Goal: Task Accomplishment & Management: Manage account settings

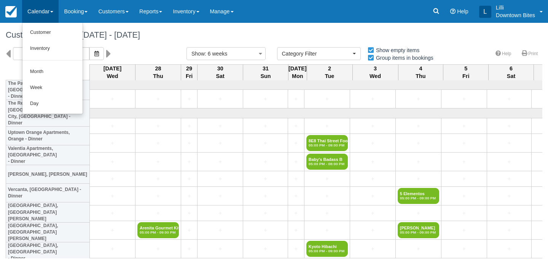
select select
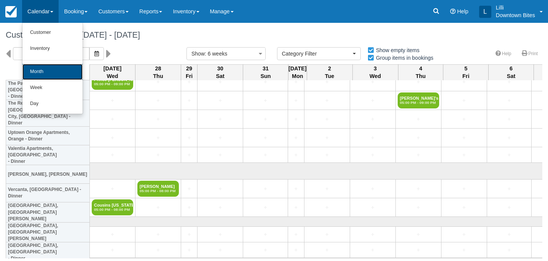
click at [37, 74] on link "Month" at bounding box center [52, 72] width 60 height 16
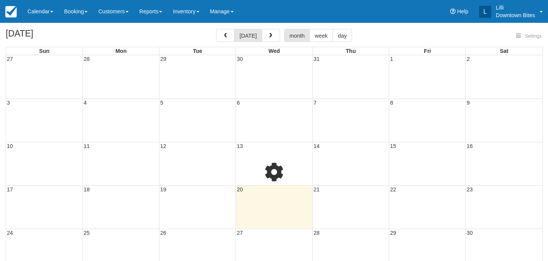
select select
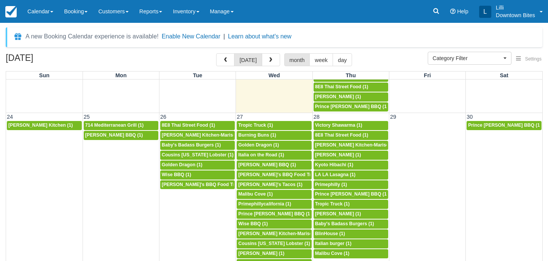
scroll to position [539, 0]
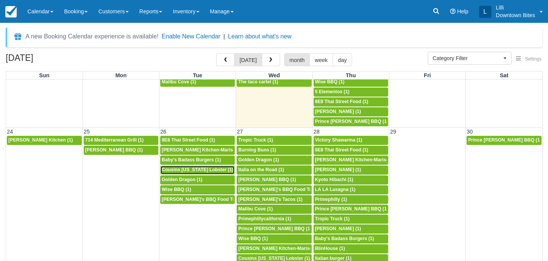
click at [188, 170] on span "Cousins Maine Lobster (1)" at bounding box center [198, 169] width 72 height 5
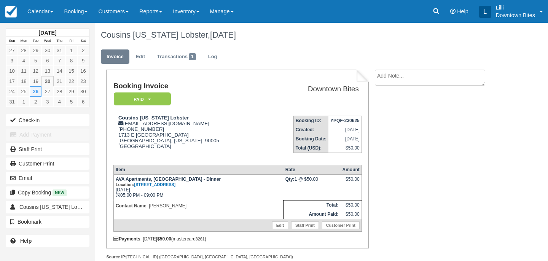
click at [418, 72] on textarea at bounding box center [430, 78] width 110 height 16
paste textarea "AVA Apartments, Studio city External Inbox Return to Inbox? Tue, Aug 26, 9PM Sa…"
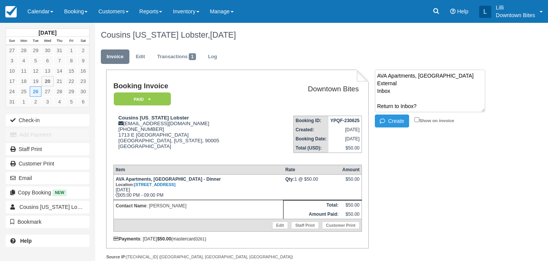
scroll to position [165, 0]
type textarea "AVA Apartments, Studio city External Inbox Return to Inbox? Tue, Aug 26, 9PM Sa…"
click at [416, 122] on input "Show on invoice" at bounding box center [416, 119] width 5 height 5
checkbox input "true"
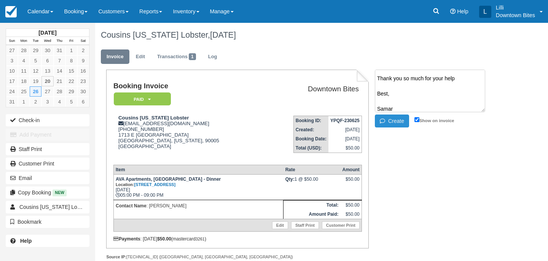
click at [394, 122] on button "Create" at bounding box center [392, 120] width 34 height 13
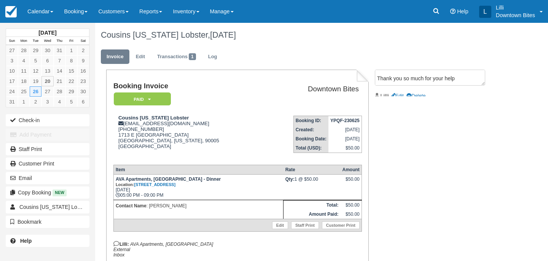
scroll to position [0, 0]
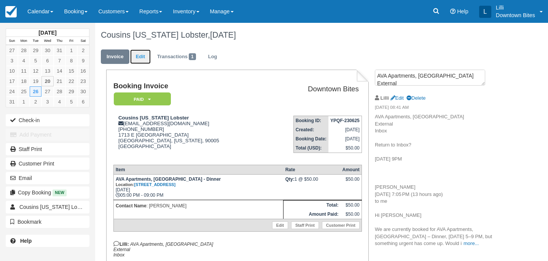
click at [141, 56] on link "Edit" at bounding box center [140, 56] width 21 height 15
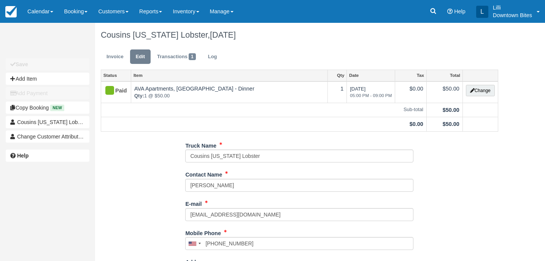
type input "(818) 276-5611"
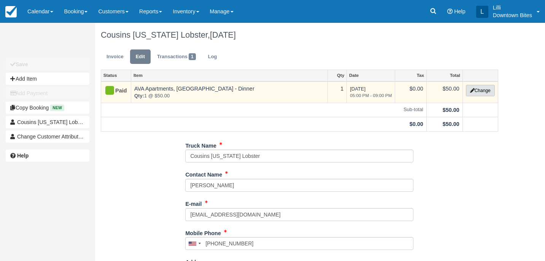
click at [487, 91] on button "Change" at bounding box center [480, 90] width 29 height 11
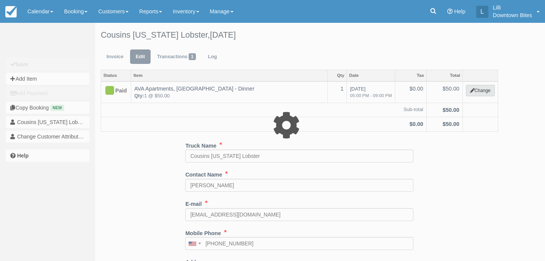
select select "2"
type input "50.00"
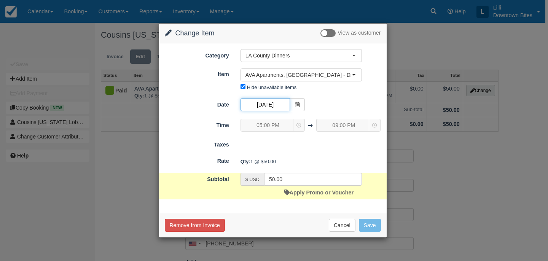
click at [273, 104] on input "[DATE]" at bounding box center [264, 104] width 49 height 13
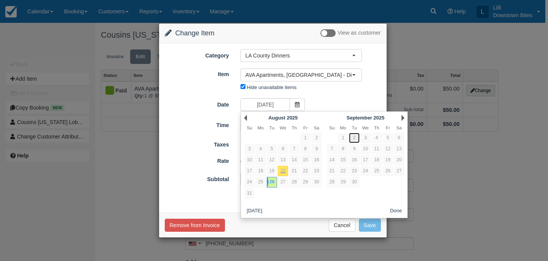
click at [353, 139] on link "2" at bounding box center [354, 138] width 10 height 10
type input "09/02/25"
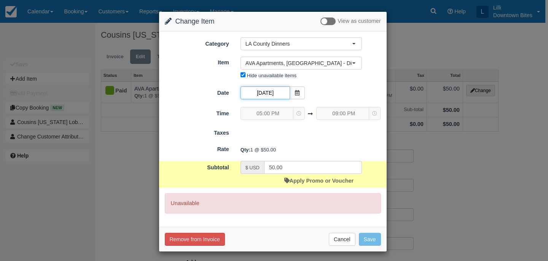
click at [275, 87] on input "09/02/25" at bounding box center [264, 92] width 49 height 13
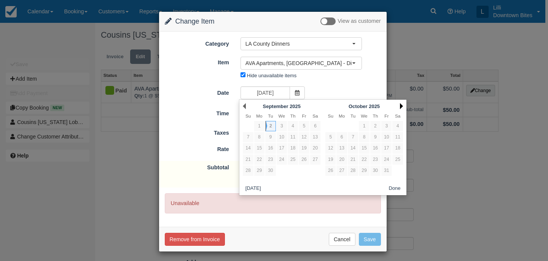
click at [401, 106] on link "Next" at bounding box center [401, 106] width 3 height 6
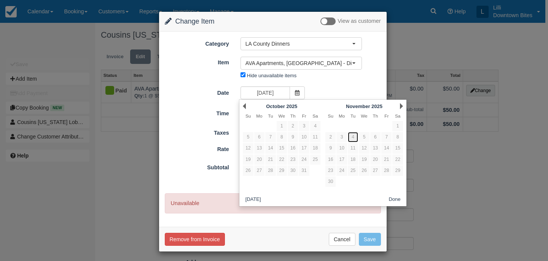
click at [353, 137] on link "4" at bounding box center [353, 137] width 10 height 10
type input "11/04/25"
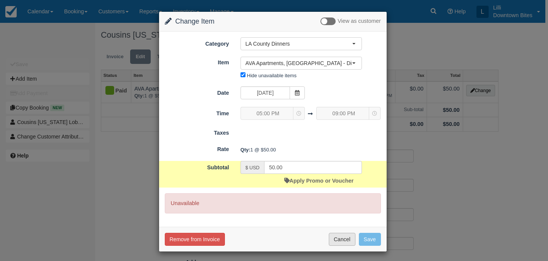
click at [346, 240] on button "Cancel" at bounding box center [342, 239] width 27 height 13
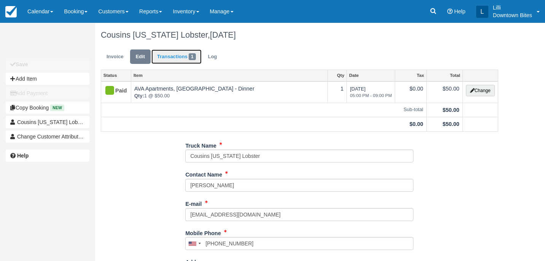
click at [174, 57] on link "Transactions 1" at bounding box center [176, 56] width 50 height 15
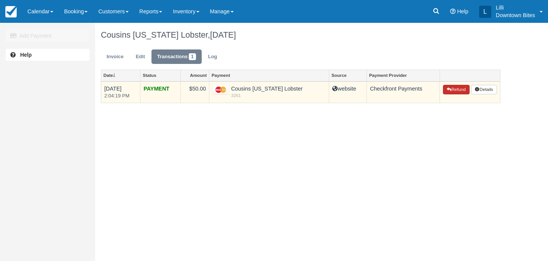
click at [458, 88] on button "Refund" at bounding box center [456, 90] width 27 height 10
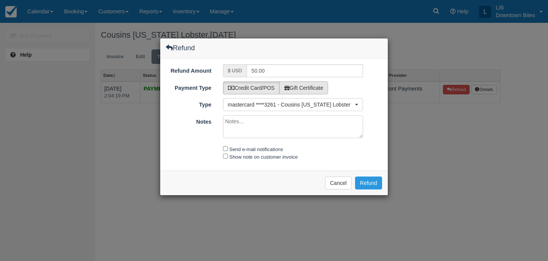
click at [323, 88] on label "Gift Certificate" at bounding box center [303, 87] width 49 height 13
radio input "true"
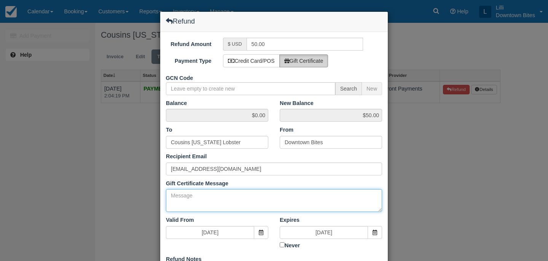
click at [186, 210] on textarea "Gift Certificate Message" at bounding box center [274, 200] width 216 height 23
paste textarea "AVA Apartments, [GEOGRAPHIC_DATA] External Inbox Return to Inbox? [DATE] 9PM [P…"
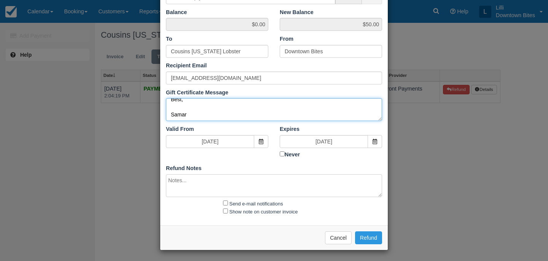
type textarea "AVA Apartments, [GEOGRAPHIC_DATA] External Inbox Return to Inbox? [DATE] 9PM [P…"
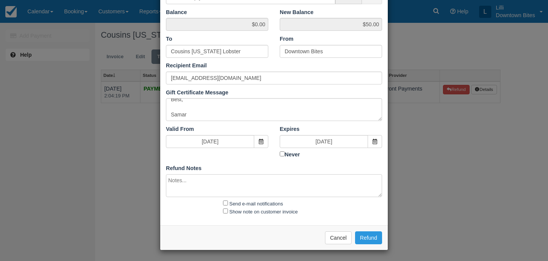
click at [178, 181] on textarea at bounding box center [274, 185] width 216 height 23
paste textarea "AVA Apartments, Studio city External Inbox Return to Inbox? Tue, Aug 26, 9PM Sa…"
type textarea "AVA Apartments, Studio city External Inbox Return to Inbox? Tue, Aug 26, 9PM Sa…"
click at [224, 202] on input "Send e-mail notifications" at bounding box center [225, 202] width 5 height 5
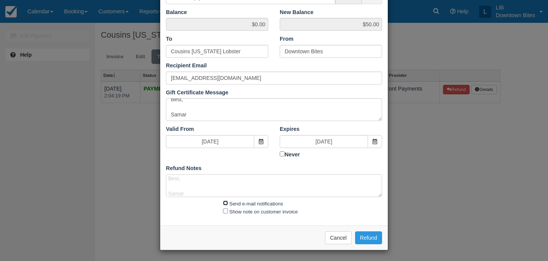
checkbox input "true"
click at [224, 208] on input "Show note on customer invoice" at bounding box center [225, 210] width 5 height 5
checkbox input "true"
click at [336, 240] on button "Cancel" at bounding box center [338, 237] width 27 height 13
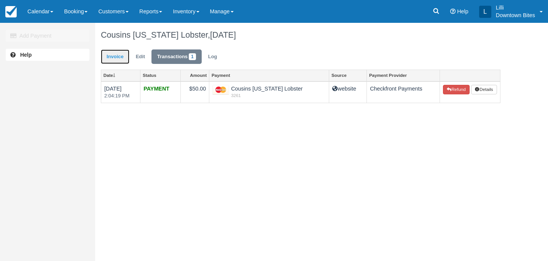
click at [113, 57] on link "Invoice" at bounding box center [115, 56] width 29 height 15
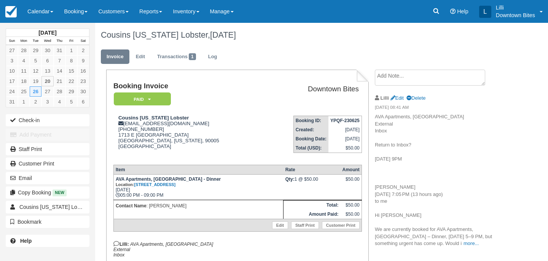
click at [387, 84] on textarea at bounding box center [430, 78] width 110 height 16
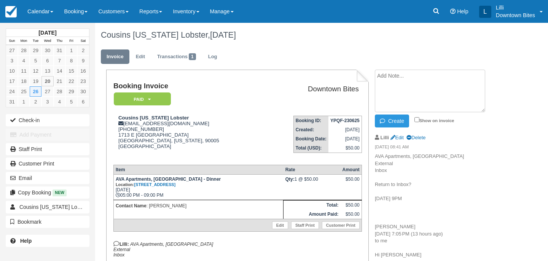
paste textarea "[PERSON_NAME] [DATE] 7:05 PM (13 hours ago) to me Hi [PERSON_NAME] We are curre…"
type textarea "Samar Kahlon Aug 19, 2025, 7:05 PM (13 hours ago) to me Hi Lilli We are current…"
click at [417, 119] on input "Show on invoice" at bounding box center [416, 119] width 5 height 5
checkbox input "true"
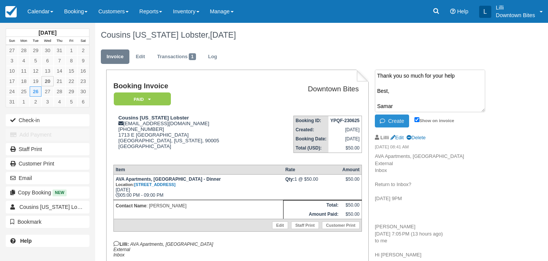
click at [400, 121] on button "Create" at bounding box center [392, 120] width 34 height 13
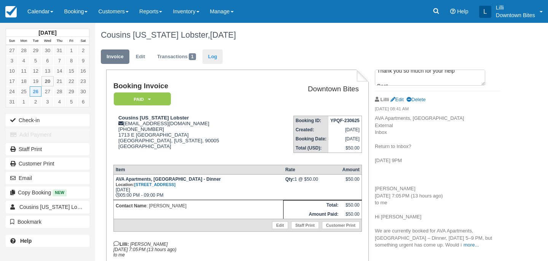
scroll to position [0, 0]
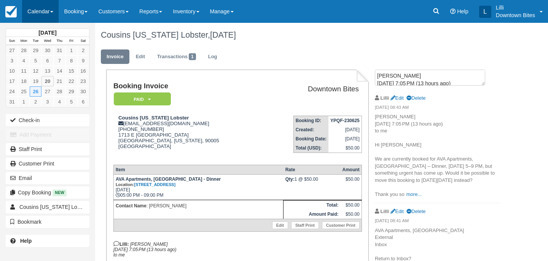
click at [33, 10] on link "Calendar" at bounding box center [40, 11] width 37 height 23
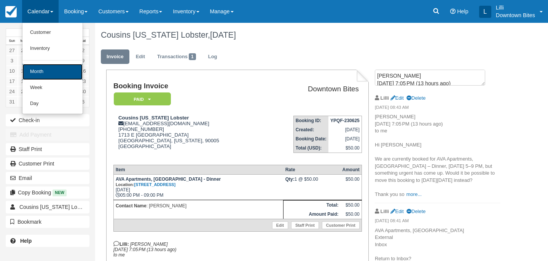
click at [37, 73] on link "Month" at bounding box center [52, 72] width 60 height 16
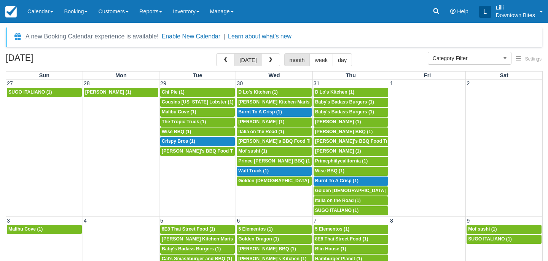
select select
click at [39, 9] on link "Calendar" at bounding box center [40, 11] width 37 height 23
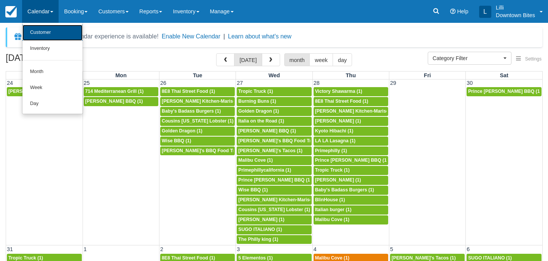
click at [38, 33] on link "Customer" at bounding box center [52, 33] width 60 height 16
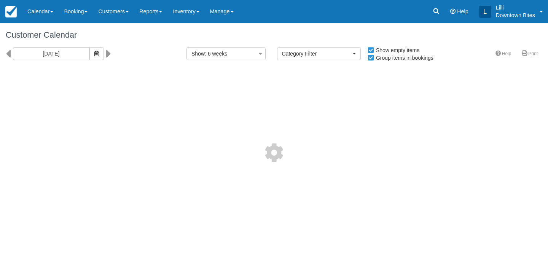
select select
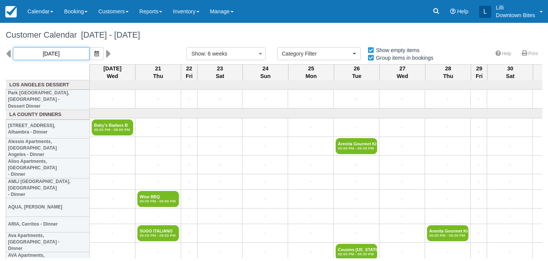
click at [62, 53] on input "08/20/25" at bounding box center [51, 53] width 76 height 13
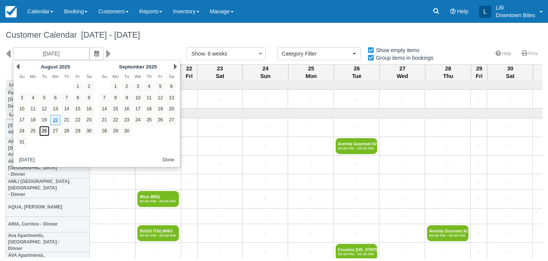
click at [44, 131] on link "26" at bounding box center [44, 131] width 10 height 10
type input "08/26/25"
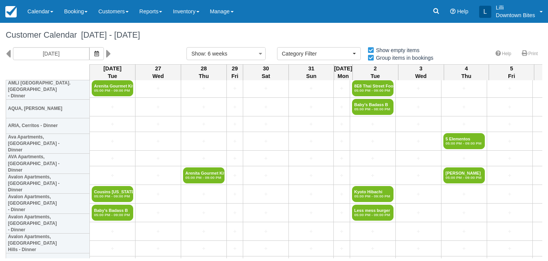
scroll to position [103, 0]
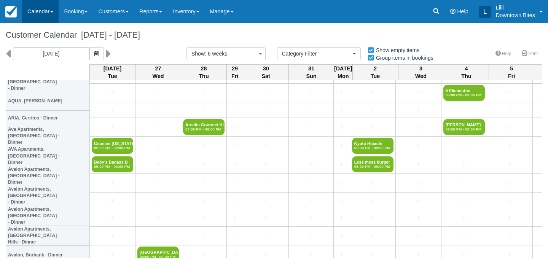
click at [42, 11] on link "Calendar" at bounding box center [40, 11] width 37 height 23
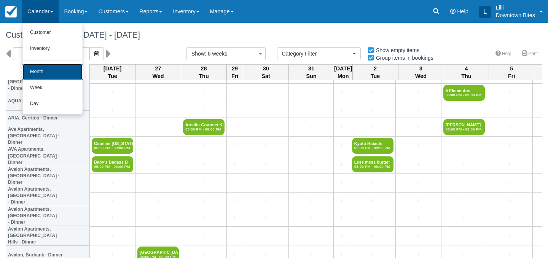
click at [32, 77] on link "Month" at bounding box center [52, 72] width 60 height 16
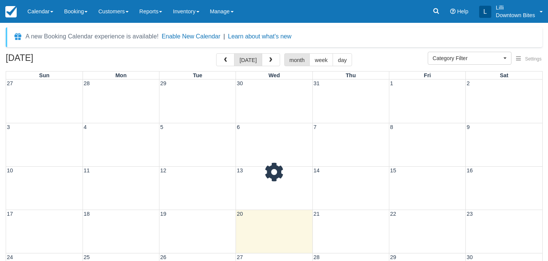
select select
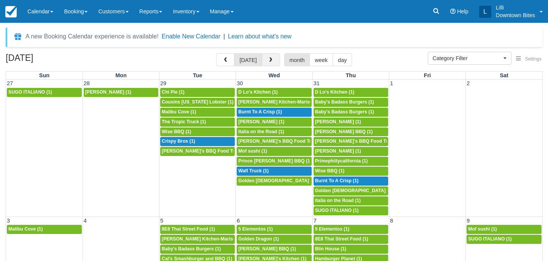
click at [269, 63] on button "button" at bounding box center [271, 59] width 18 height 13
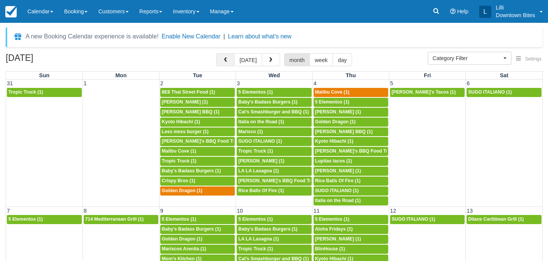
click at [225, 61] on span "button" at bounding box center [224, 59] width 5 height 5
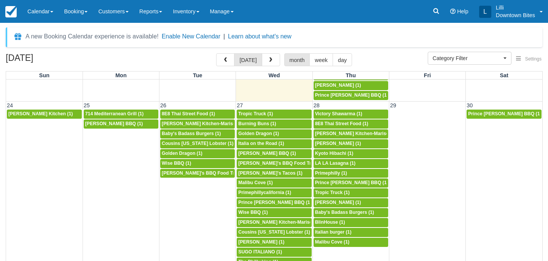
scroll to position [566, 0]
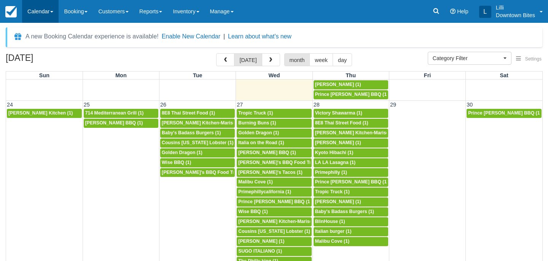
click at [31, 17] on link "Calendar" at bounding box center [40, 11] width 37 height 23
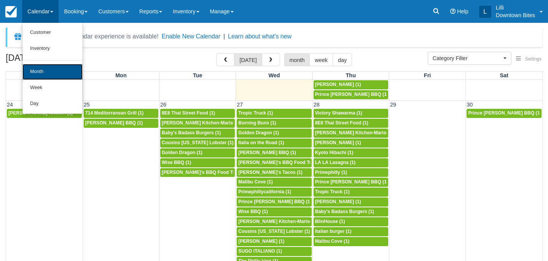
click at [41, 70] on link "Month" at bounding box center [52, 72] width 60 height 16
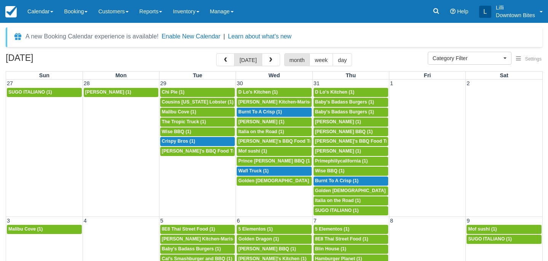
select select
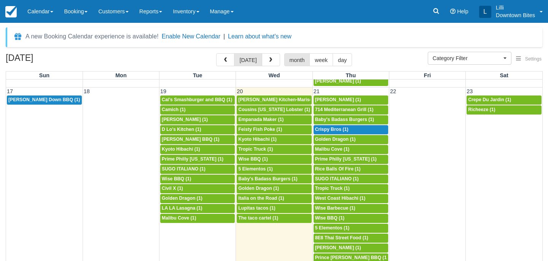
scroll to position [402, 0]
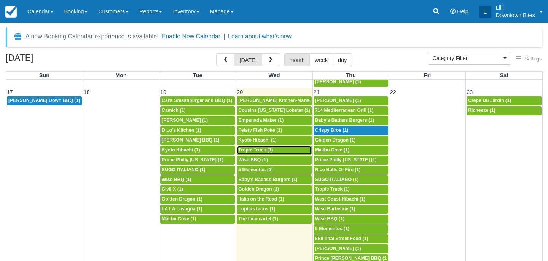
click at [255, 151] on span "Tropic Truck (1)" at bounding box center [255, 149] width 35 height 5
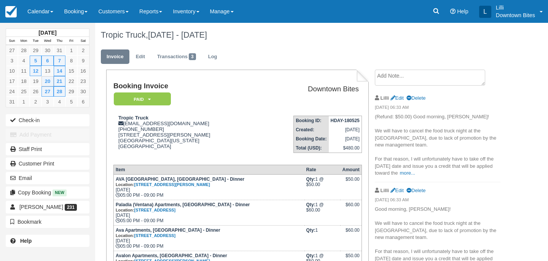
click at [409, 83] on textarea at bounding box center [430, 78] width 110 height 16
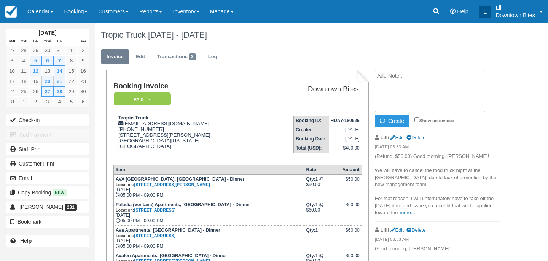
paste textarea "Emergency cover needed External Inbox The Tropic Truck 8:10 AM (36 minutes ago)…"
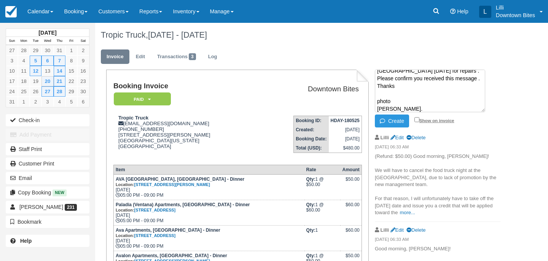
type textarea "Emergency cover needed External Inbox The Tropic Truck 8:10 AM (36 minutes ago)…"
click at [417, 120] on input "Show on invoice" at bounding box center [416, 119] width 5 height 5
checkbox input "true"
click at [395, 121] on button "Create" at bounding box center [392, 120] width 34 height 13
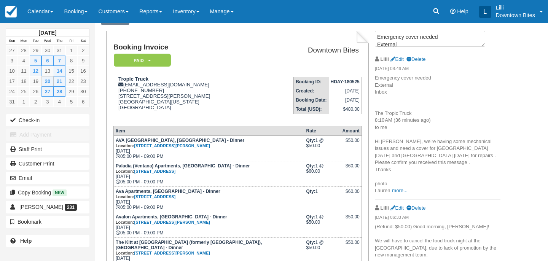
scroll to position [0, 0]
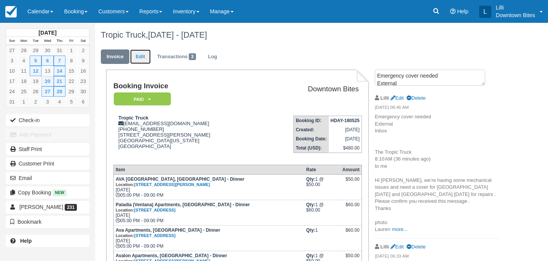
click at [143, 56] on link "Edit" at bounding box center [140, 56] width 21 height 15
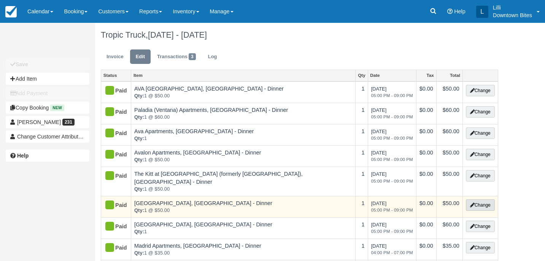
click at [478, 199] on button "Change" at bounding box center [480, 204] width 29 height 11
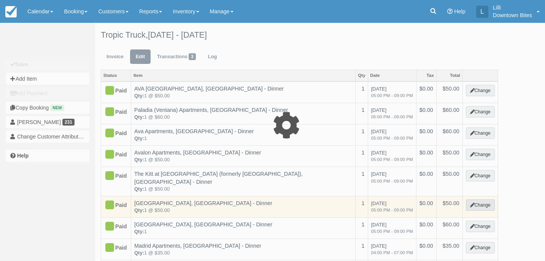
select select "2"
type input "50.00"
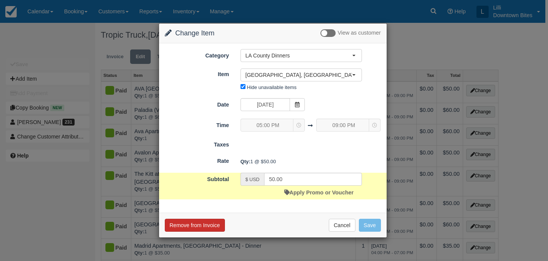
click at [186, 226] on button "Remove from Invoice" at bounding box center [195, 225] width 60 height 13
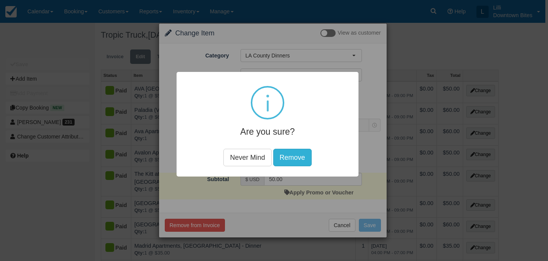
click at [282, 157] on button "Remove" at bounding box center [292, 157] width 38 height 17
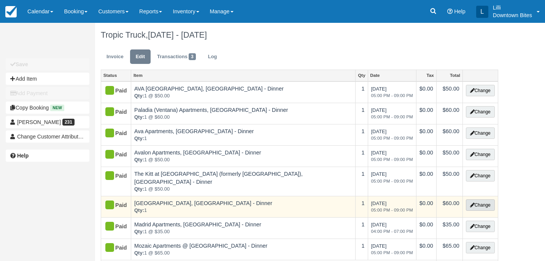
click at [479, 199] on button "Change" at bounding box center [480, 204] width 29 height 11
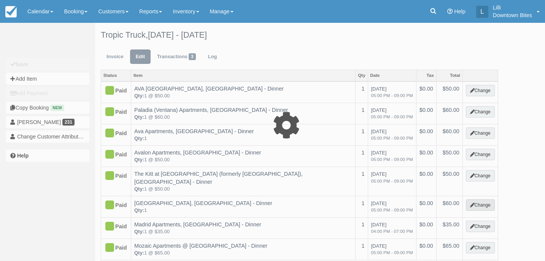
select select "2"
type input "60.00"
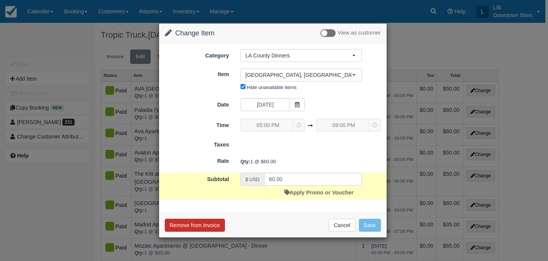
click at [192, 224] on button "Remove from Invoice" at bounding box center [195, 225] width 60 height 13
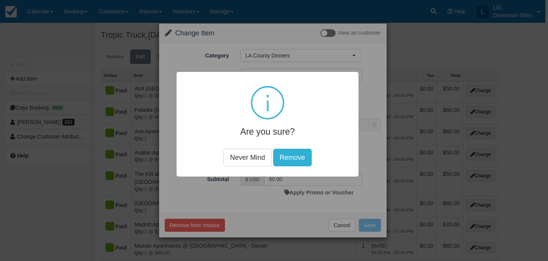
click at [289, 156] on button "Remove" at bounding box center [292, 157] width 38 height 17
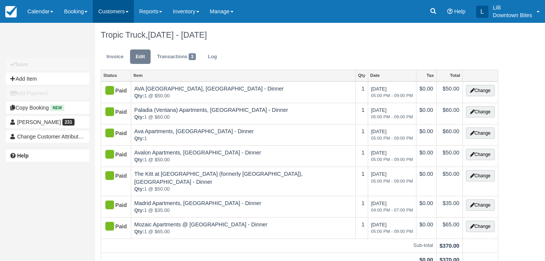
click at [119, 11] on link "Customers" at bounding box center [113, 11] width 41 height 23
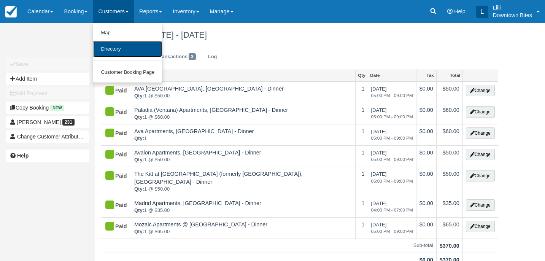
click at [116, 54] on link "Directory" at bounding box center [127, 49] width 69 height 16
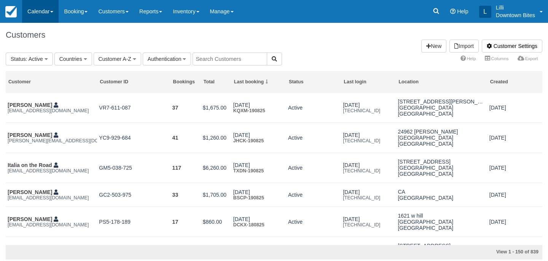
click at [32, 10] on link "Calendar" at bounding box center [40, 11] width 37 height 23
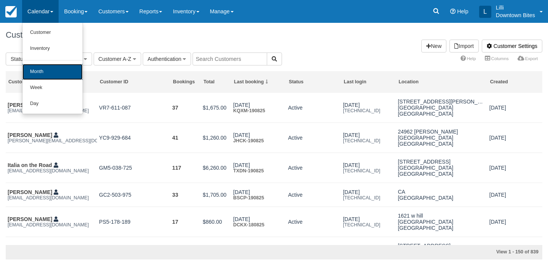
click at [37, 76] on link "Month" at bounding box center [52, 72] width 60 height 16
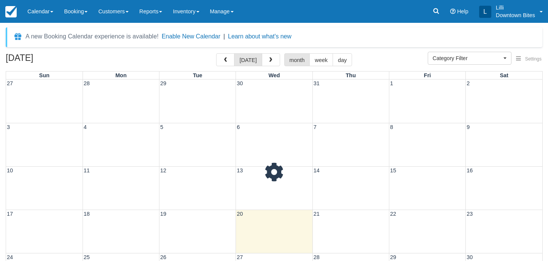
select select
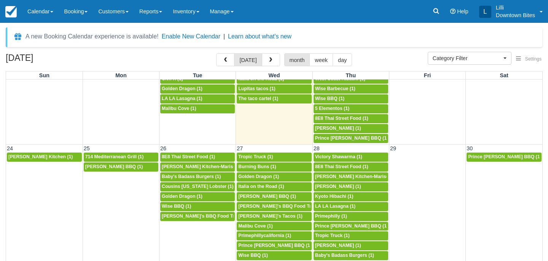
scroll to position [540, 0]
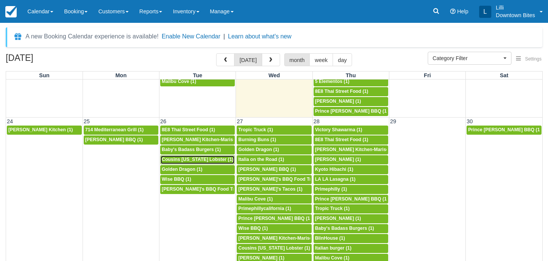
click at [189, 161] on span "Cousins Maine Lobster (1)" at bounding box center [198, 159] width 72 height 5
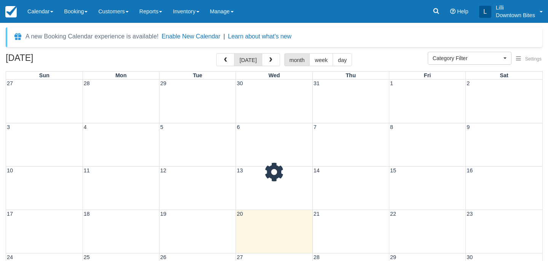
select select
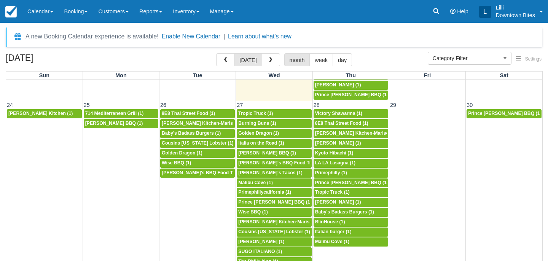
scroll to position [610, 0]
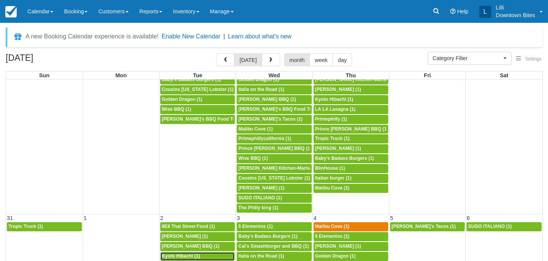
click at [190, 257] on span "Kyoto Hibachi (1)" at bounding box center [181, 255] width 38 height 5
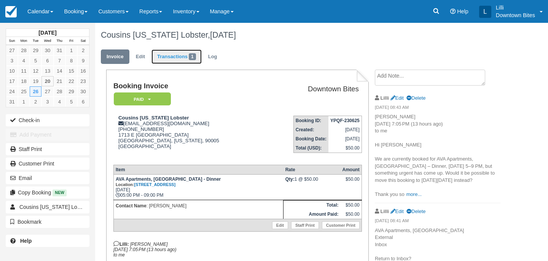
click at [181, 56] on link "Transactions 1" at bounding box center [176, 56] width 50 height 15
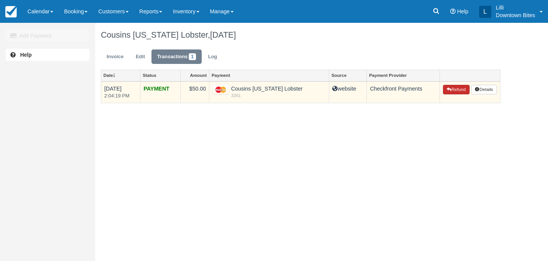
click at [456, 89] on button "Refund" at bounding box center [456, 90] width 27 height 10
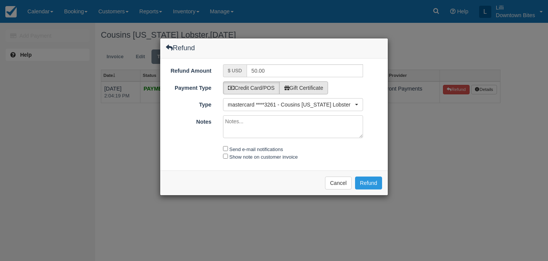
click at [310, 84] on label "Gift Certificate" at bounding box center [303, 87] width 49 height 13
radio input "true"
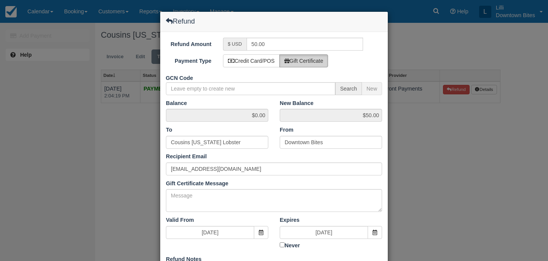
scroll to position [91, 0]
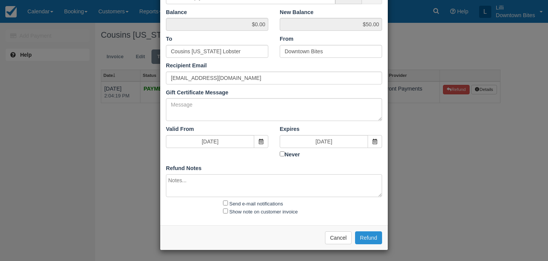
click at [364, 240] on button "Refund" at bounding box center [368, 237] width 27 height 13
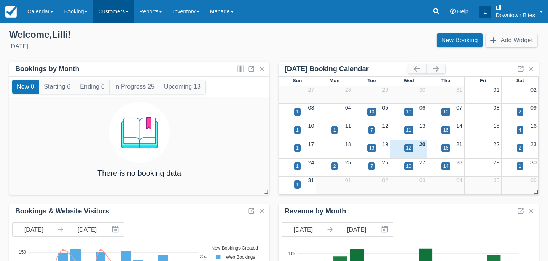
click at [117, 11] on link "Customers" at bounding box center [113, 11] width 41 height 23
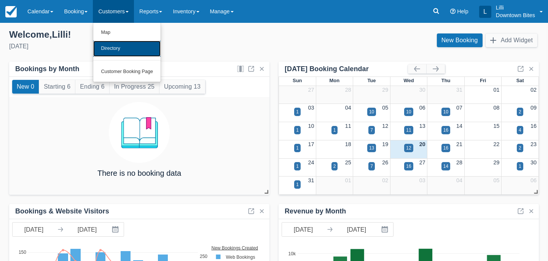
click at [116, 46] on link "Directory" at bounding box center [126, 49] width 67 height 16
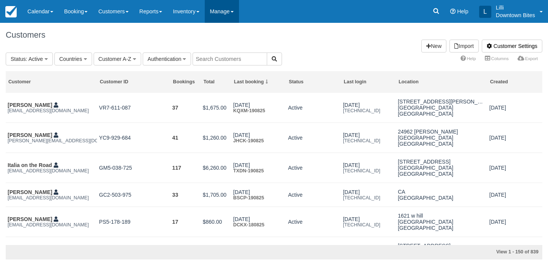
click at [236, 15] on link "Manage" at bounding box center [222, 11] width 34 height 23
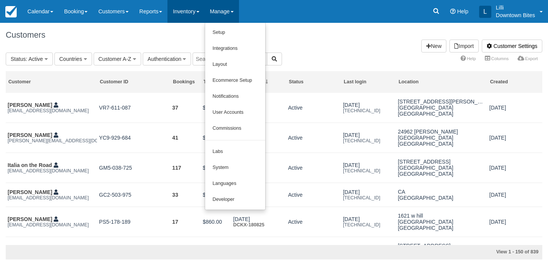
click at [188, 8] on link "Inventory" at bounding box center [185, 11] width 37 height 23
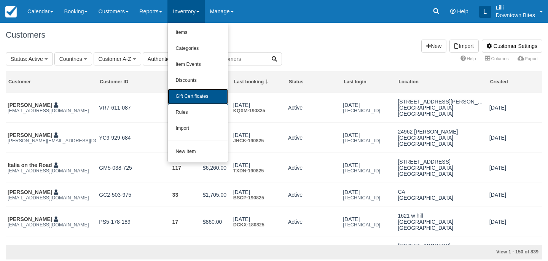
click at [207, 96] on link "Gift Certificates" at bounding box center [198, 97] width 60 height 16
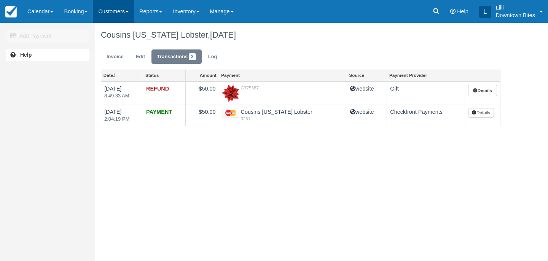
click at [118, 7] on link "Customers" at bounding box center [113, 11] width 41 height 23
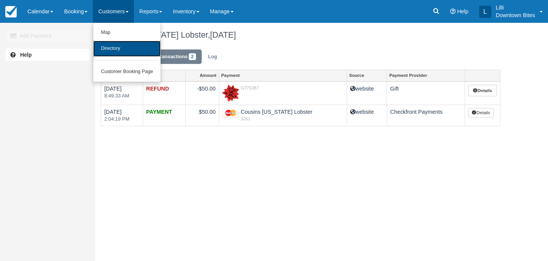
click at [116, 44] on link "Directory" at bounding box center [126, 49] width 67 height 16
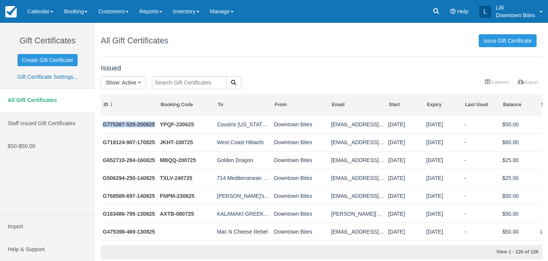
drag, startPoint x: 157, startPoint y: 124, endPoint x: 99, endPoint y: 125, distance: 58.2
click at [99, 125] on div "Issued Show : Active All Active Depleted Expired Void More Columns Export Colum…" at bounding box center [321, 160] width 453 height 199
copy div "G775387-529-200825"
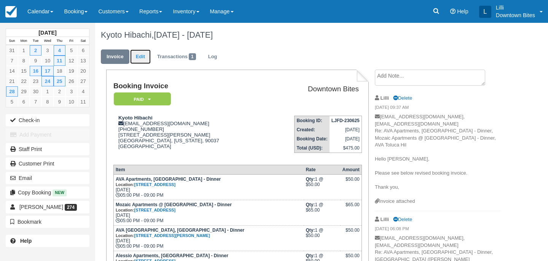
click at [144, 58] on link "Edit" at bounding box center [140, 56] width 21 height 15
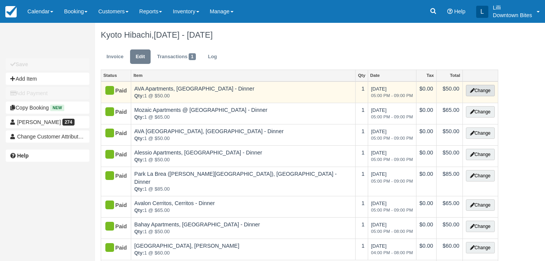
click at [485, 94] on button "Change" at bounding box center [480, 90] width 29 height 11
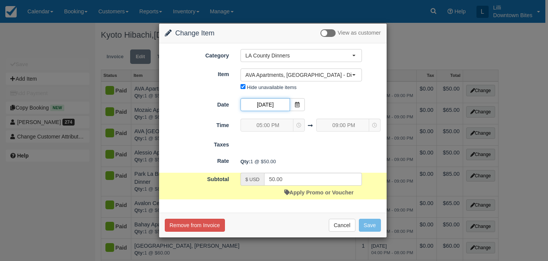
click at [274, 106] on input "09/02/25" at bounding box center [264, 104] width 49 height 13
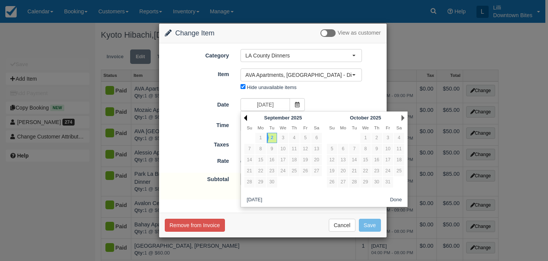
click at [245, 118] on link "Prev" at bounding box center [245, 118] width 3 height 6
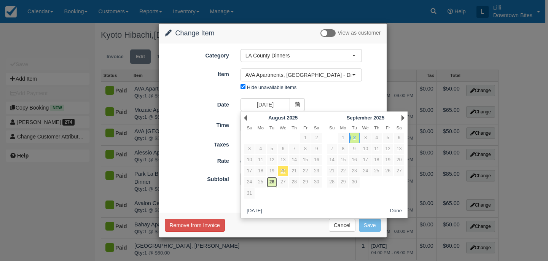
click at [271, 184] on link "26" at bounding box center [272, 182] width 10 height 10
type input "08/26/25"
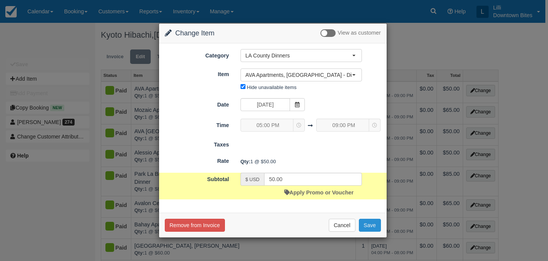
click at [372, 225] on button "Save" at bounding box center [370, 225] width 22 height 13
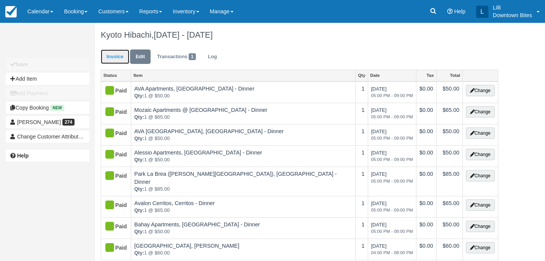
click at [117, 50] on link "Invoice" at bounding box center [115, 56] width 29 height 15
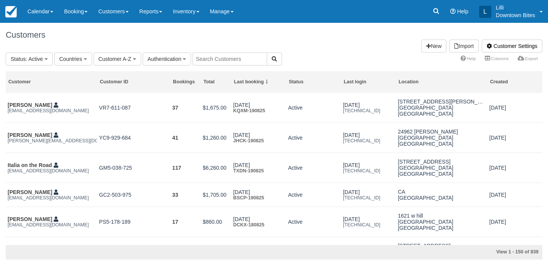
click at [206, 64] on input "text" at bounding box center [229, 58] width 75 height 13
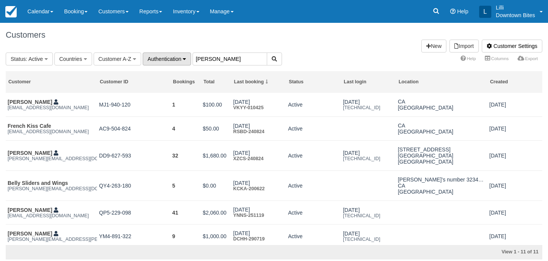
drag, startPoint x: 219, startPoint y: 58, endPoint x: 147, endPoint y: 58, distance: 71.9
click at [147, 58] on fieldset "Status : Active All Active Archived Blocked Countries All United States (540) […" at bounding box center [144, 58] width 276 height 13
type input "cous"
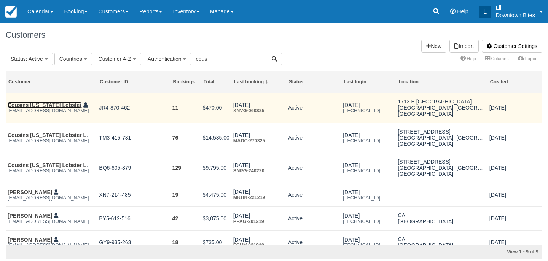
click at [40, 106] on link "Cousins [US_STATE] Lobster" at bounding box center [45, 105] width 74 height 6
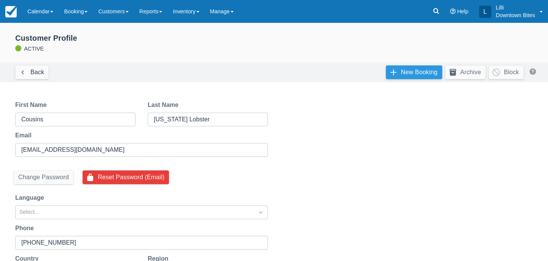
click at [393, 76] on link "New Booking" at bounding box center [414, 72] width 56 height 14
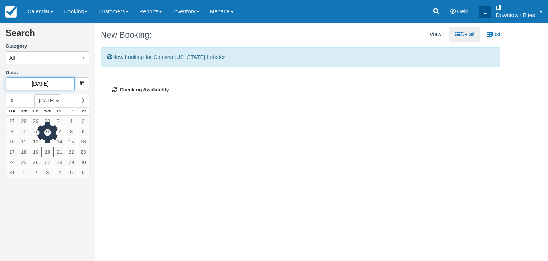
click at [50, 81] on input "[DATE]" at bounding box center [40, 83] width 69 height 13
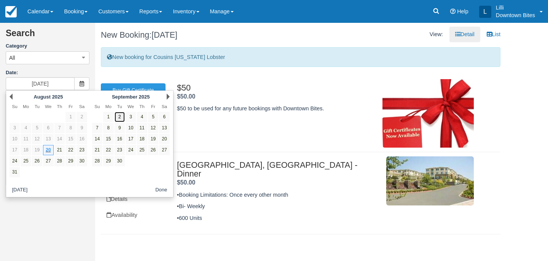
click at [121, 115] on link "2" at bounding box center [119, 117] width 10 height 10
type input "[DATE]"
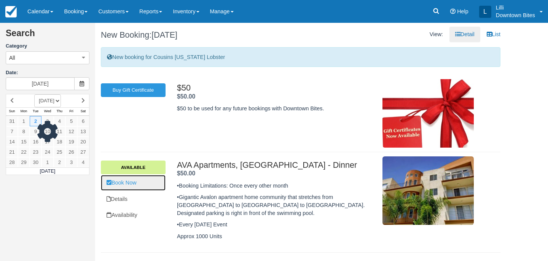
click at [134, 187] on link "Book Now" at bounding box center [133, 183] width 65 height 16
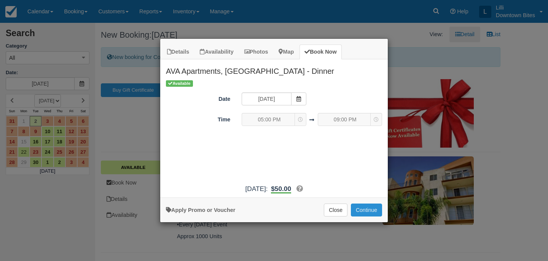
click at [351, 216] on button "Continue" at bounding box center [366, 209] width 31 height 13
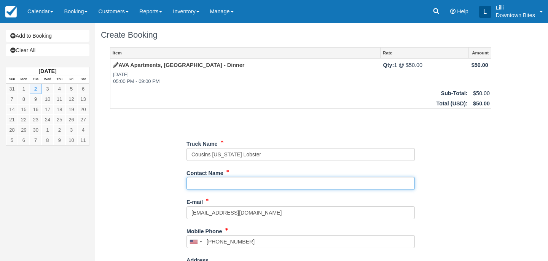
click at [237, 181] on input "Contact Name" at bounding box center [300, 183] width 228 height 13
type input "Samar"
type input "+18182765611"
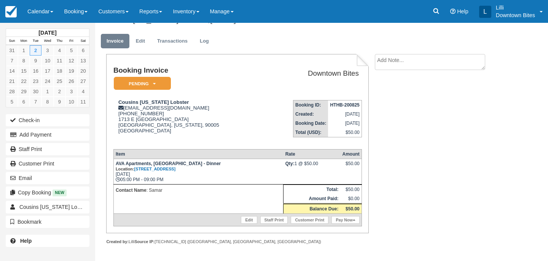
scroll to position [21, 0]
click at [343, 218] on link "Pay Now" at bounding box center [345, 220] width 28 height 8
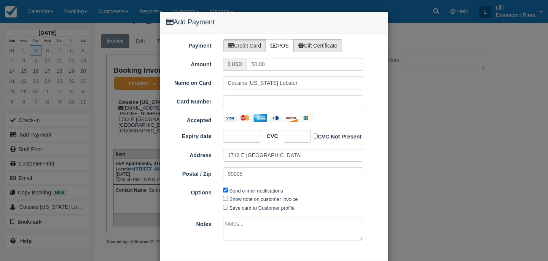
click at [330, 41] on label "Gift Certificate" at bounding box center [317, 45] width 49 height 13
radio input "true"
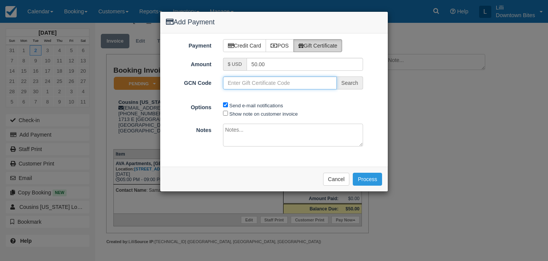
click at [265, 81] on input "GCN Code" at bounding box center [280, 82] width 114 height 13
paste input "G775387-529-200825"
type input "G775387-529-200825"
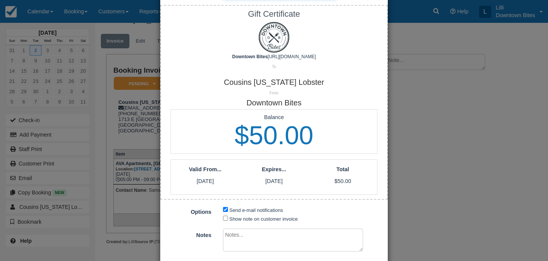
scroll to position [137, 0]
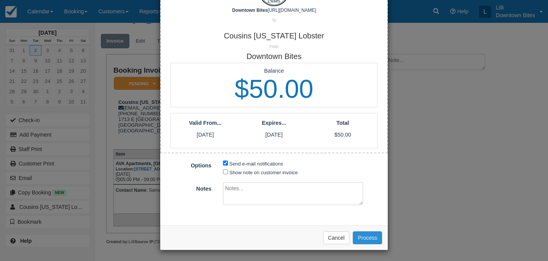
click at [369, 233] on button "Process" at bounding box center [367, 237] width 29 height 13
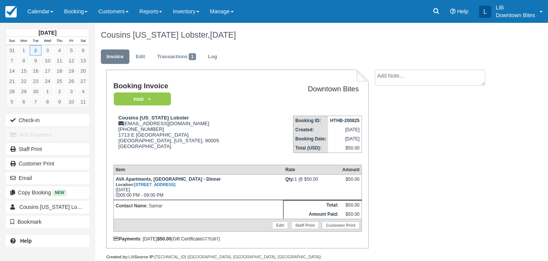
scroll to position [21, 0]
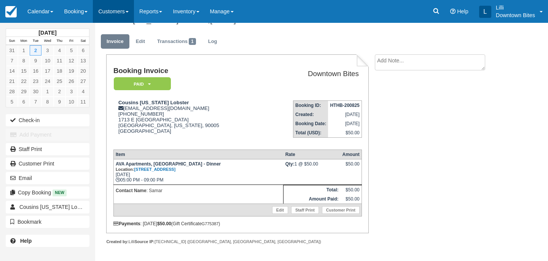
click at [123, 8] on link "Customers" at bounding box center [113, 11] width 41 height 23
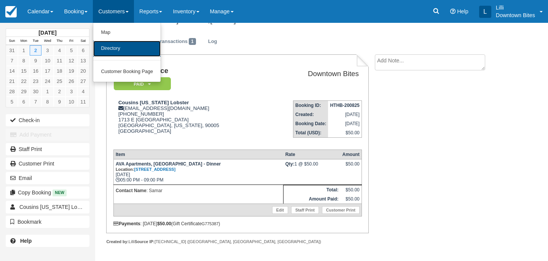
click at [124, 53] on link "Directory" at bounding box center [126, 49] width 67 height 16
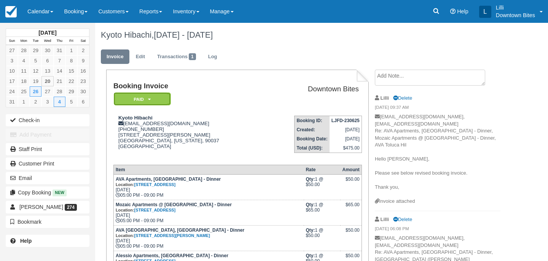
click at [154, 102] on em "Paid" at bounding box center [142, 98] width 57 height 13
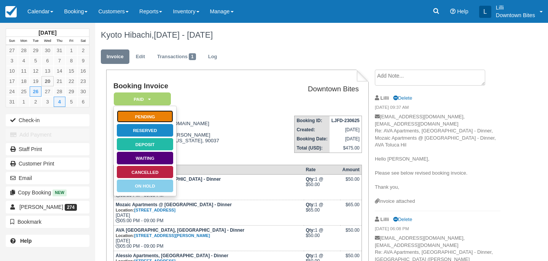
click at [156, 117] on link "Pending" at bounding box center [144, 116] width 57 height 13
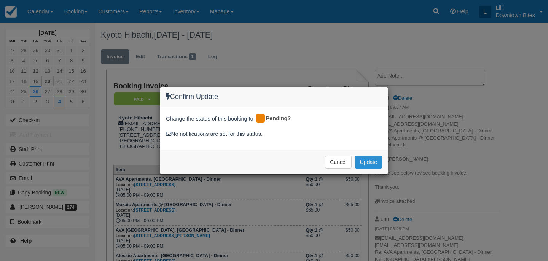
click at [375, 163] on button "Update" at bounding box center [368, 162] width 27 height 13
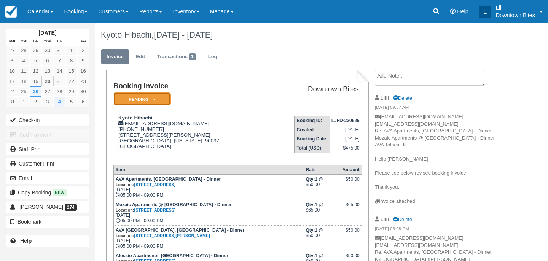
click at [158, 100] on em "Pending" at bounding box center [142, 98] width 57 height 13
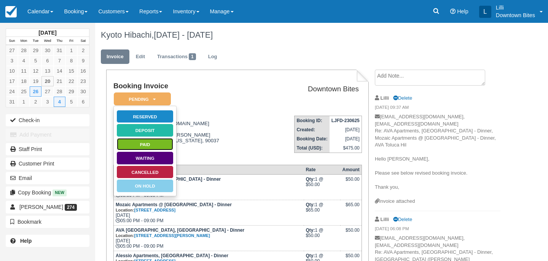
click at [153, 144] on link "Paid" at bounding box center [144, 144] width 57 height 13
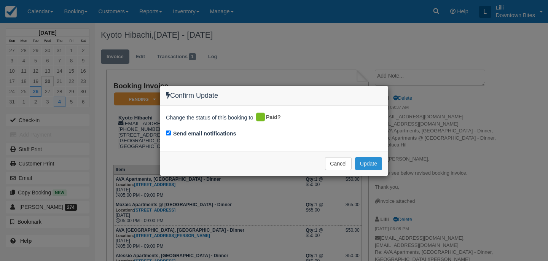
click at [369, 164] on button "Update" at bounding box center [368, 163] width 27 height 13
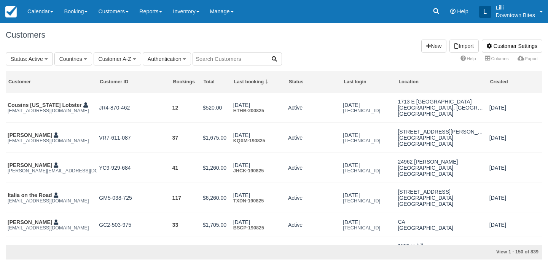
click at [245, 57] on input "text" at bounding box center [229, 58] width 75 height 13
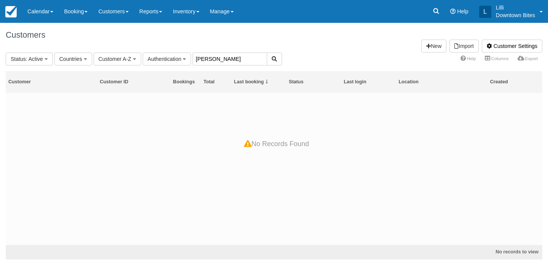
drag, startPoint x: 235, startPoint y: 59, endPoint x: 79, endPoint y: 51, distance: 156.1
click at [79, 53] on fieldset "Status : Active All Active Archived Blocked Countries All United States (540) G…" at bounding box center [144, 58] width 276 height 13
type input "lalo"
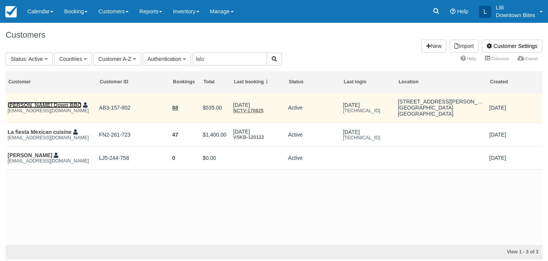
click at [38, 108] on link "[PERSON_NAME] Down BBQ" at bounding box center [45, 105] width 74 height 6
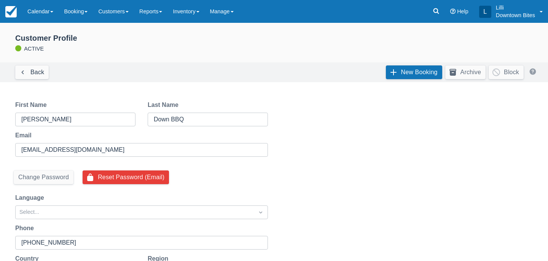
select select "50"
click at [418, 71] on link "New Booking" at bounding box center [414, 72] width 56 height 14
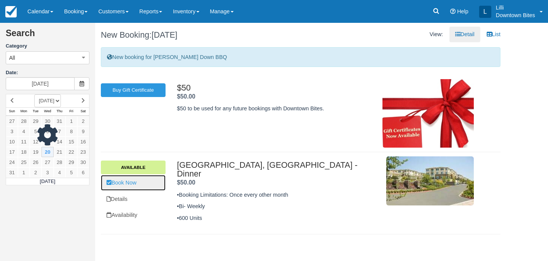
click at [142, 181] on link "Book Now" at bounding box center [133, 183] width 65 height 16
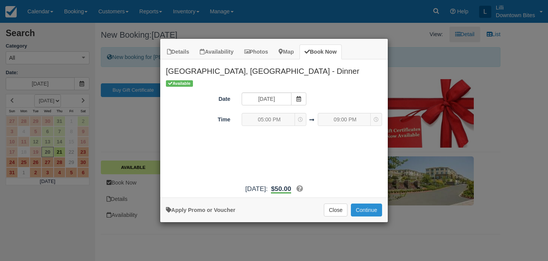
click at [370, 211] on button "Continue" at bounding box center [366, 209] width 31 height 13
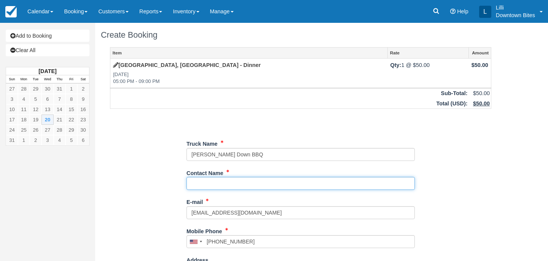
click at [199, 185] on input "Contact Name" at bounding box center [300, 183] width 228 height 13
type input "Alex"
type input "+13237211602"
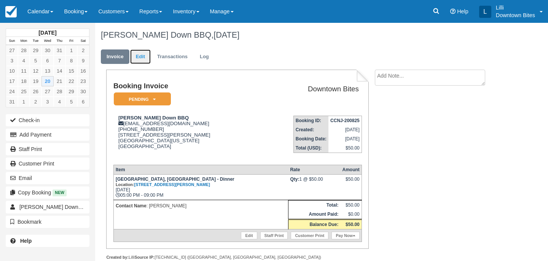
click at [143, 54] on link "Edit" at bounding box center [140, 56] width 21 height 15
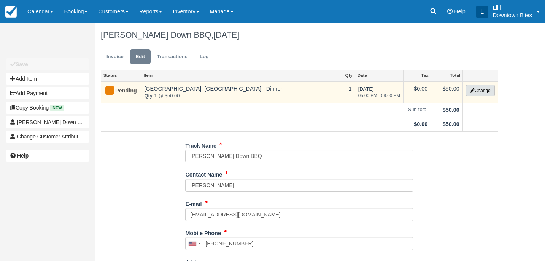
click at [488, 85] on button "Change" at bounding box center [480, 90] width 29 height 11
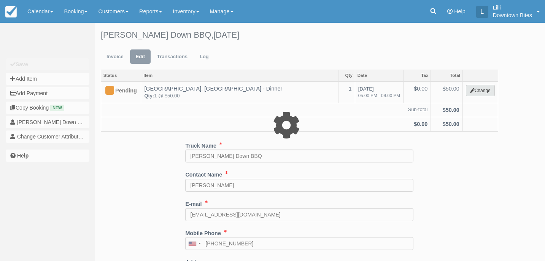
select select "2"
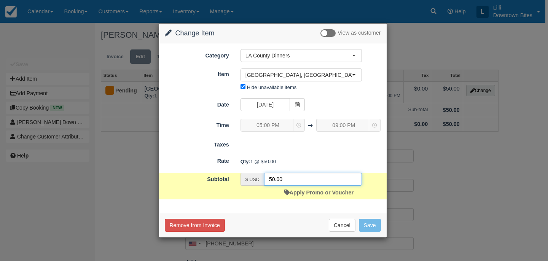
click at [271, 180] on input "50.00" at bounding box center [313, 179] width 98 height 13
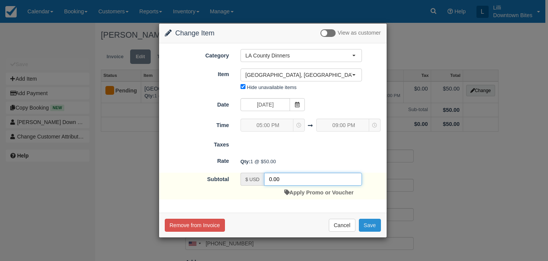
type input "0.00"
click at [362, 228] on button "Save" at bounding box center [370, 225] width 22 height 13
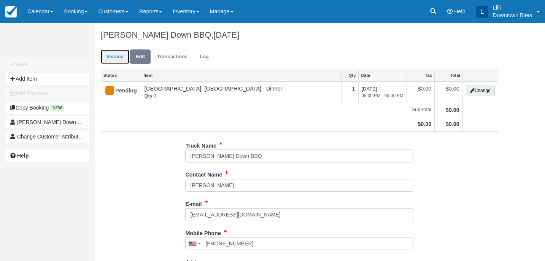
click at [113, 57] on link "Invoice" at bounding box center [115, 56] width 29 height 15
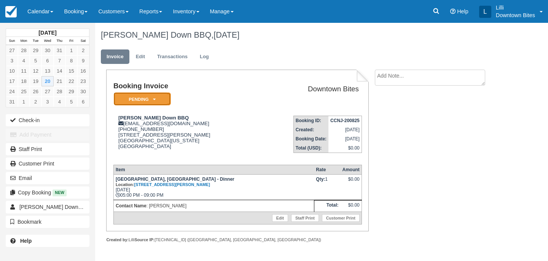
click at [123, 99] on em "Pending" at bounding box center [142, 98] width 57 height 13
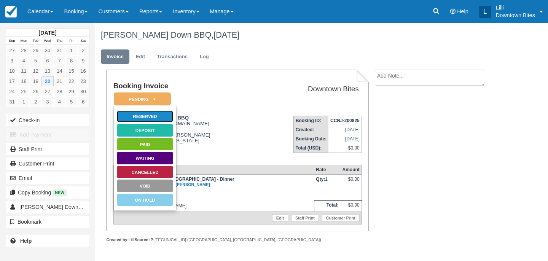
click at [136, 118] on link "Reserved" at bounding box center [144, 116] width 57 height 13
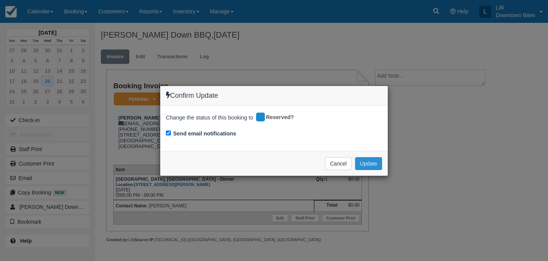
click at [366, 164] on button "Update" at bounding box center [368, 163] width 27 height 13
